Goal: Find specific page/section: Find specific page/section

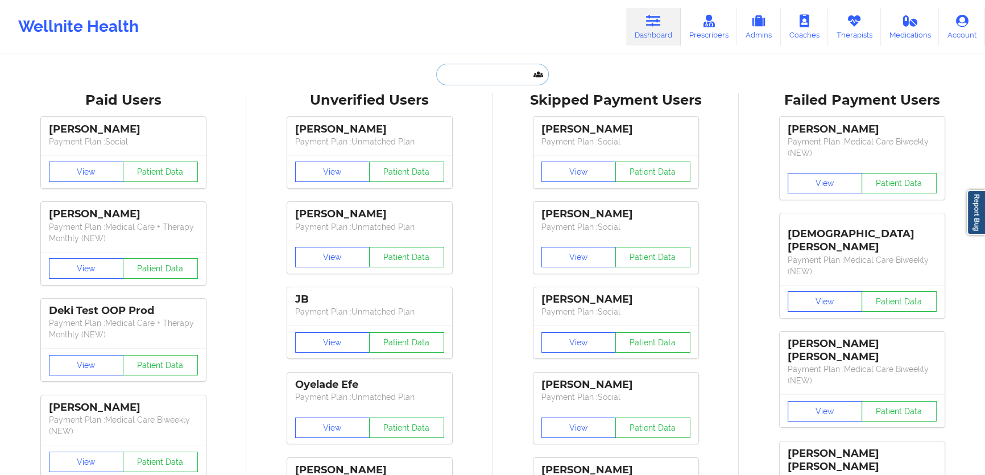
click at [507, 80] on input "text" at bounding box center [492, 75] width 113 height 22
click at [504, 80] on input "text" at bounding box center [492, 75] width 113 height 22
click at [850, 20] on icon at bounding box center [854, 21] width 15 height 13
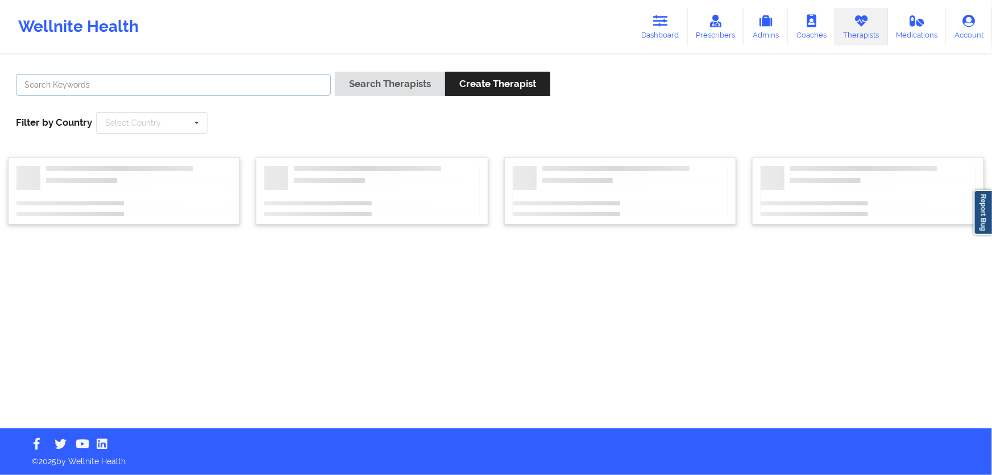
click at [263, 87] on input "text" at bounding box center [173, 85] width 315 height 22
type input "dashima"
click at [335, 72] on button "Search Therapists" at bounding box center [390, 84] width 110 height 24
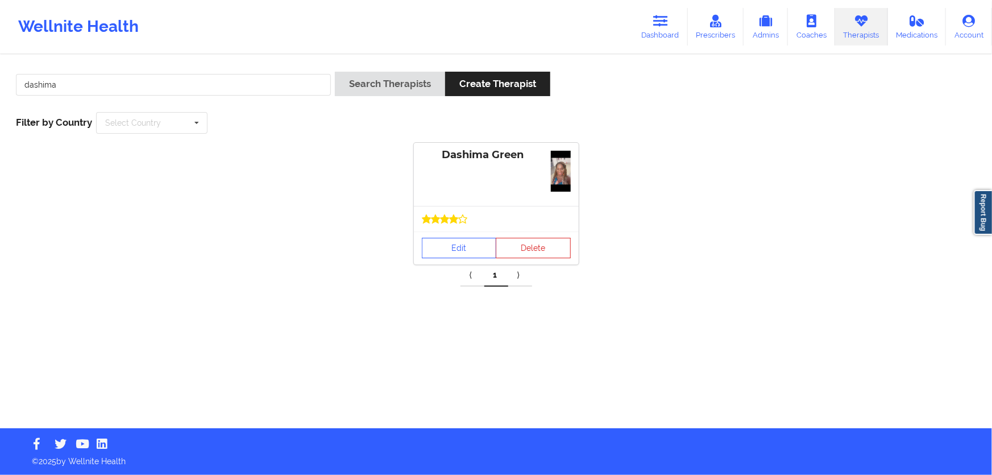
click at [474, 219] on div at bounding box center [496, 218] width 149 height 9
click at [470, 239] on link "Edit" at bounding box center [459, 248] width 75 height 20
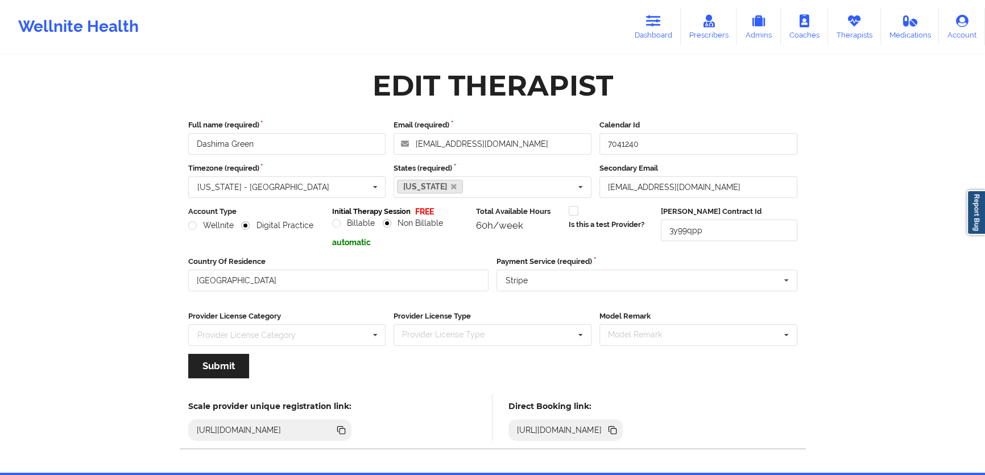
click at [619, 428] on icon at bounding box center [612, 430] width 13 height 13
